Goal: Task Accomplishment & Management: Manage account settings

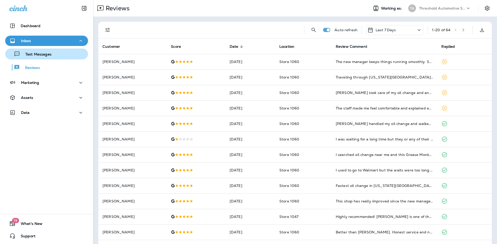
click at [44, 54] on p "Text Messages" at bounding box center [35, 54] width 31 height 5
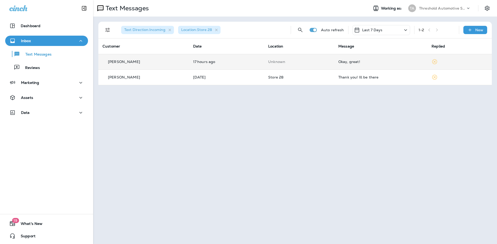
click at [390, 62] on div "Okay, great!" at bounding box center [380, 62] width 85 height 4
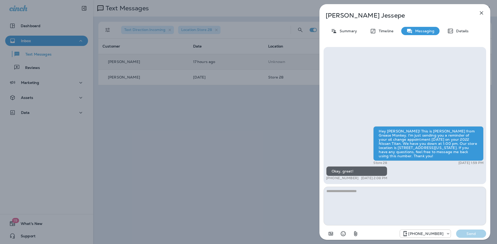
click at [480, 12] on icon "button" at bounding box center [481, 12] width 3 height 3
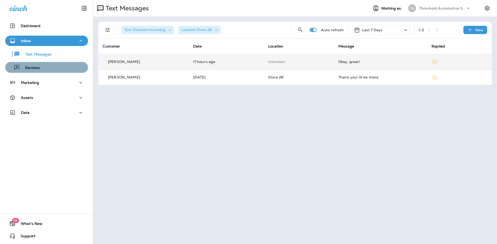
click at [46, 66] on div "Reviews" at bounding box center [46, 68] width 79 height 8
